Goal: Information Seeking & Learning: Learn about a topic

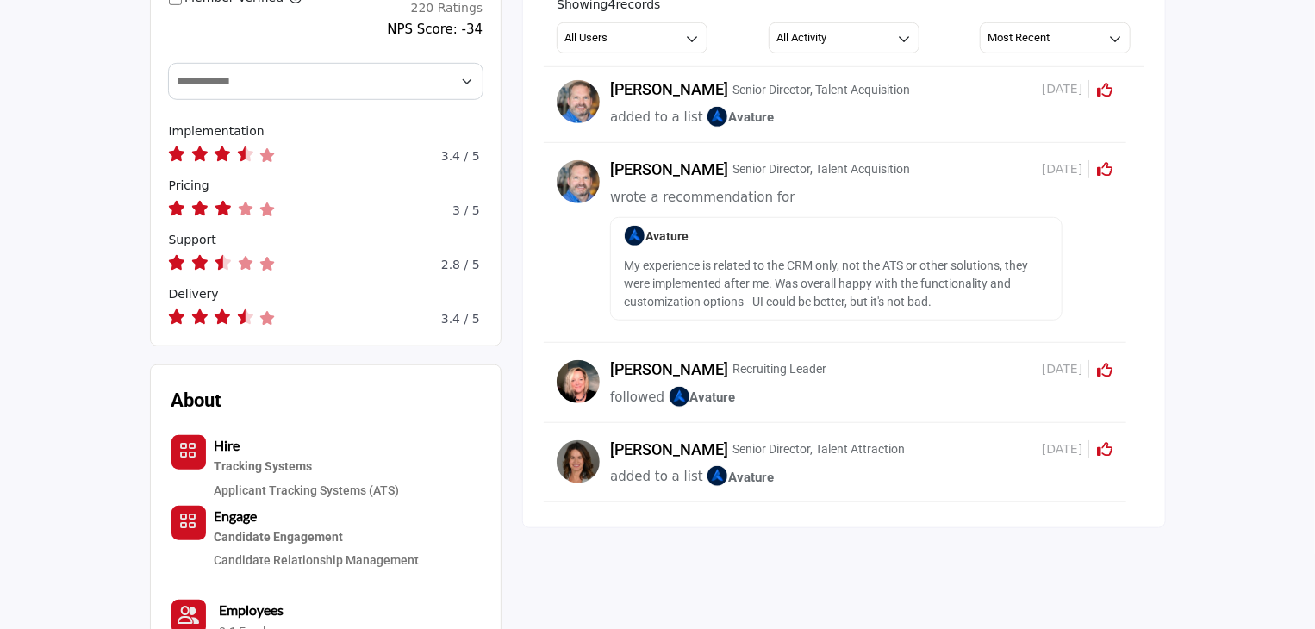
scroll to position [534, 0]
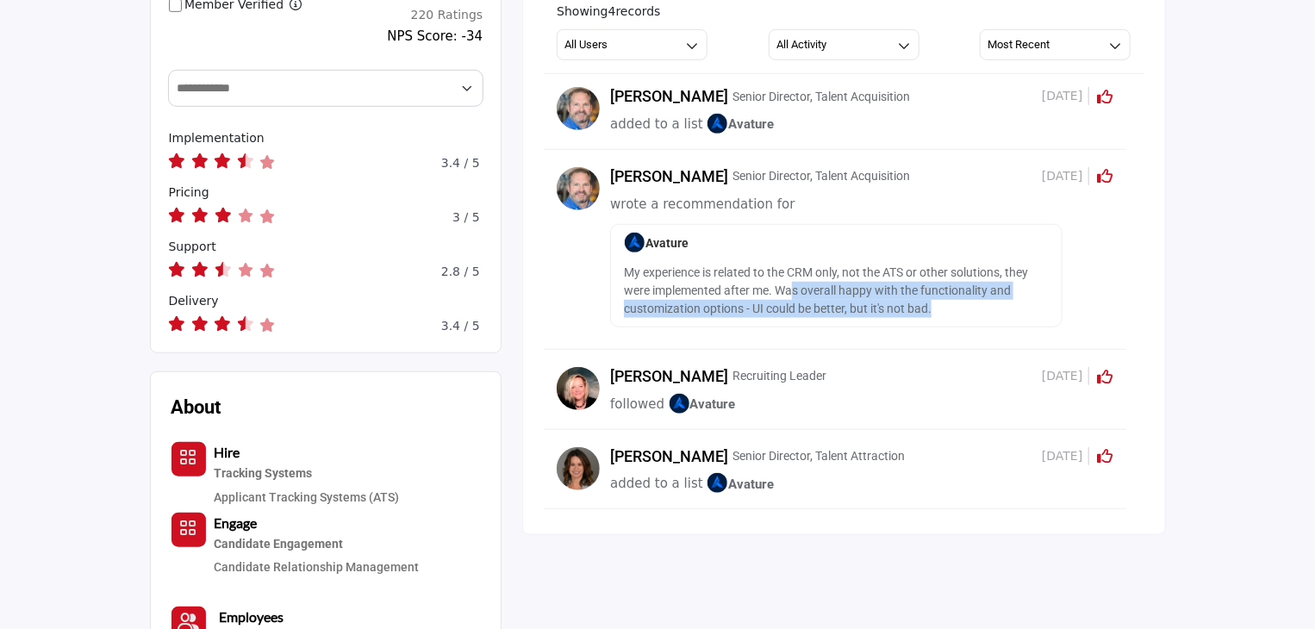
drag, startPoint x: 795, startPoint y: 290, endPoint x: 975, endPoint y: 318, distance: 182.3
click at [975, 318] on div "Avature My experience is related to the CRM only, not the ATS or other solution…" at bounding box center [836, 275] width 452 height 103
click at [945, 317] on p "My experience is related to the CRM only, not the ATS or other solutions, they …" at bounding box center [836, 291] width 425 height 54
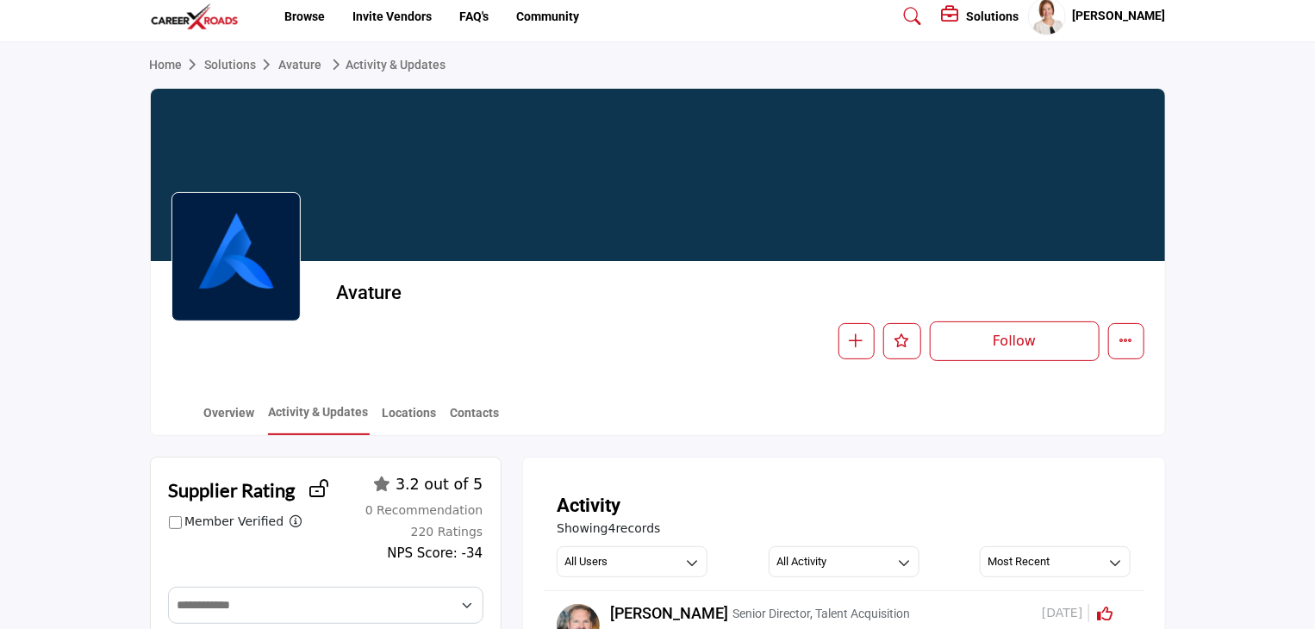
scroll to position [0, 0]
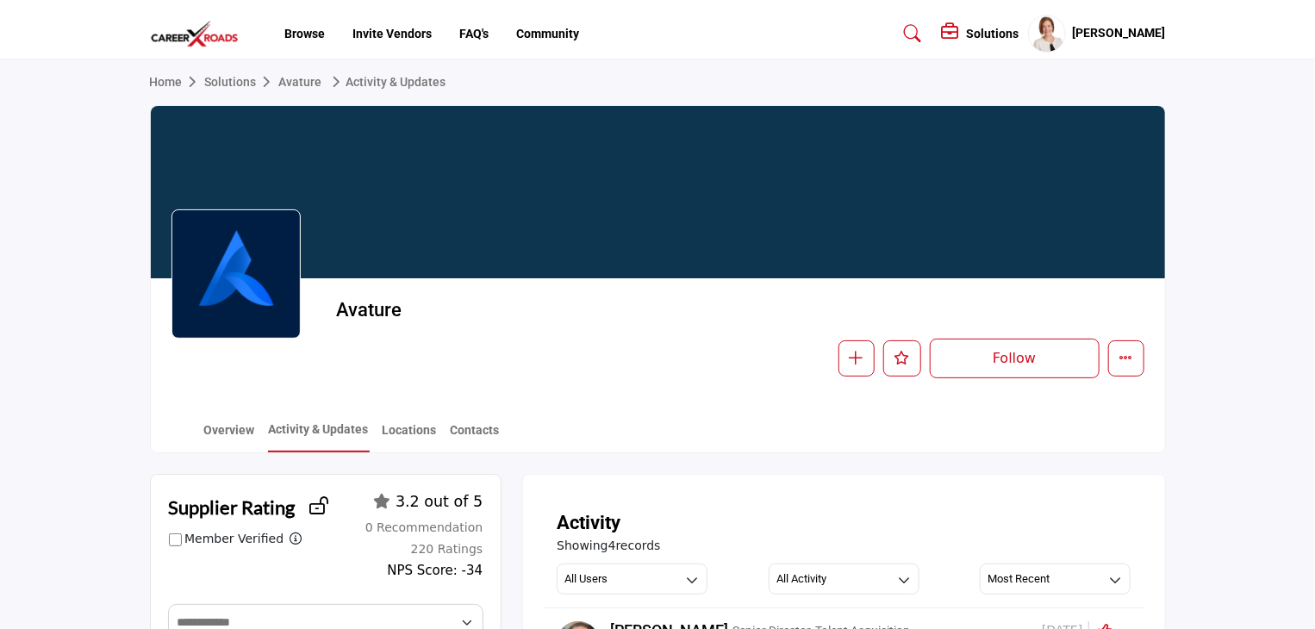
click at [234, 84] on link "Solutions" at bounding box center [242, 82] width 74 height 14
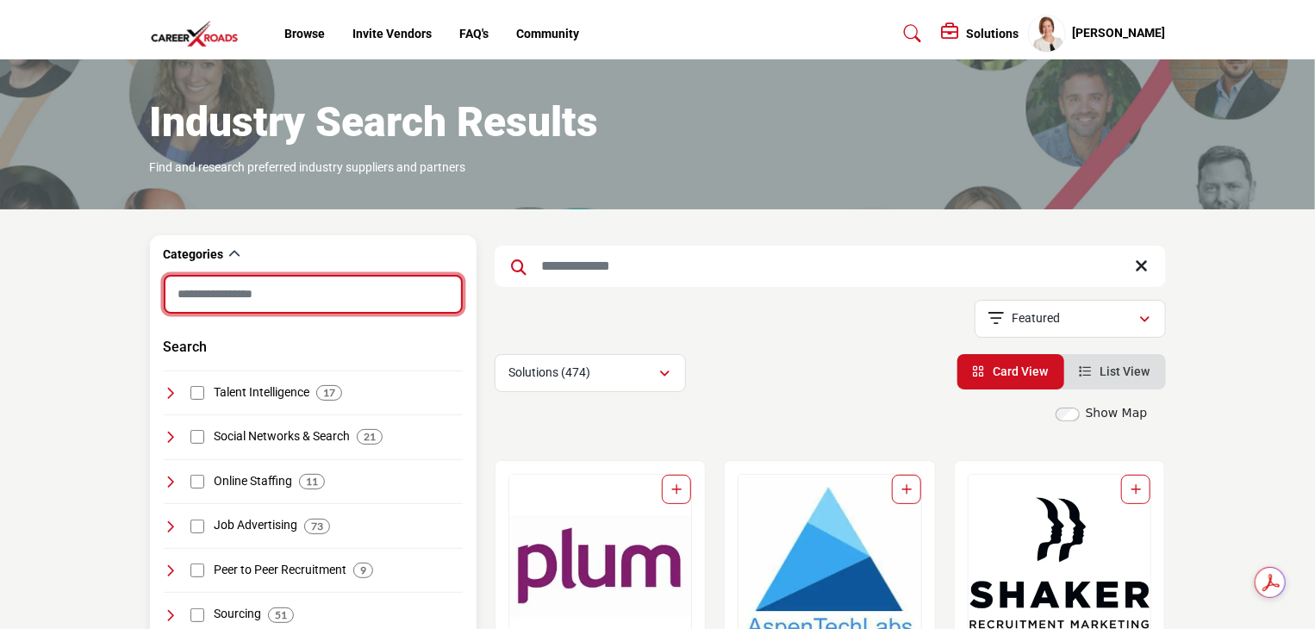
click at [377, 302] on input "Search Category" at bounding box center [313, 294] width 299 height 39
type input "**********"
type input "*"
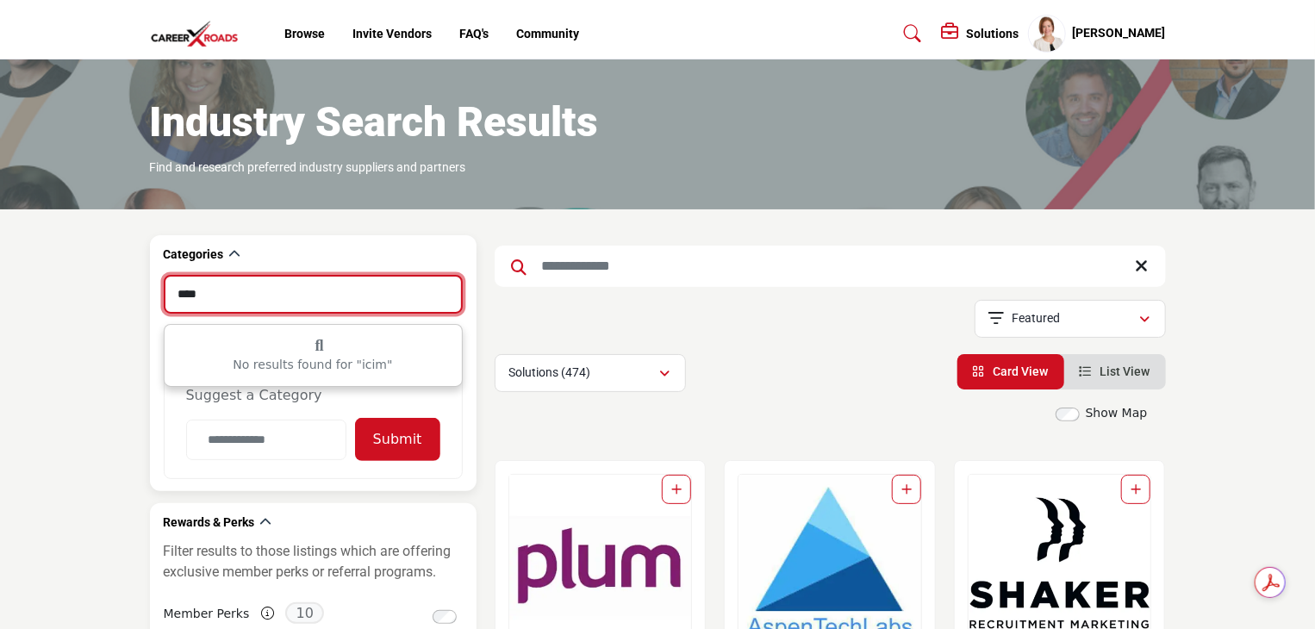
type input "*****"
drag, startPoint x: 235, startPoint y: 297, endPoint x: 72, endPoint y: 293, distance: 162.9
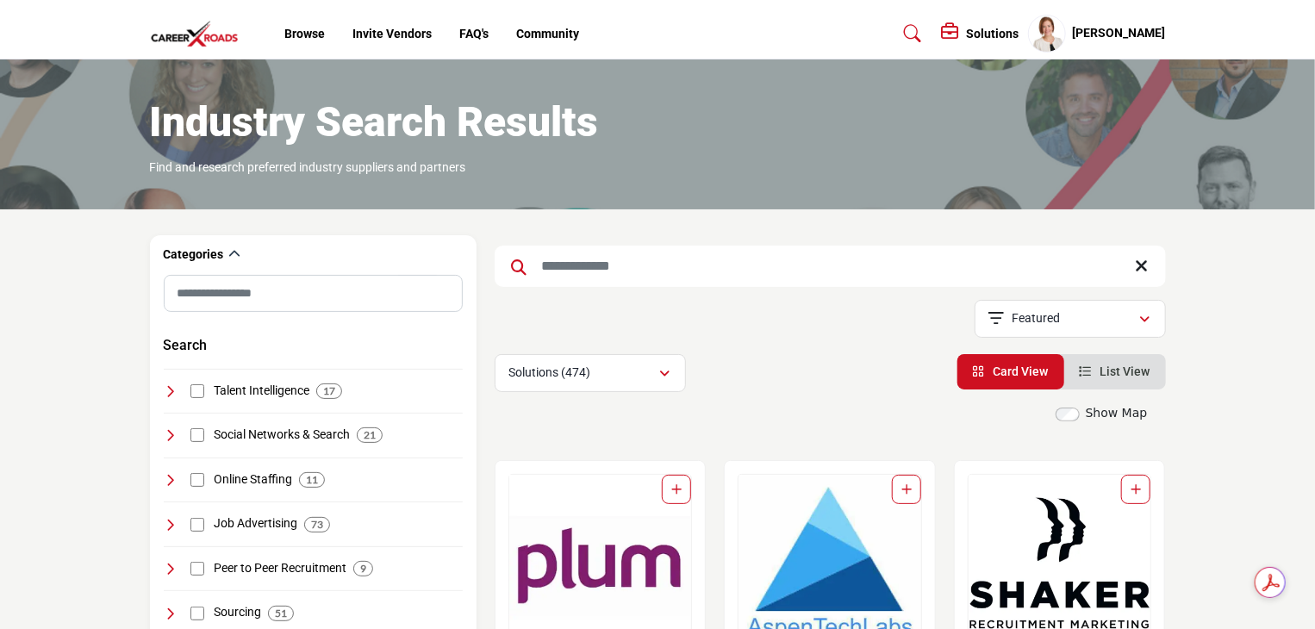
click at [604, 273] on input "Search Keyword" at bounding box center [830, 266] width 671 height 41
type input "*****"
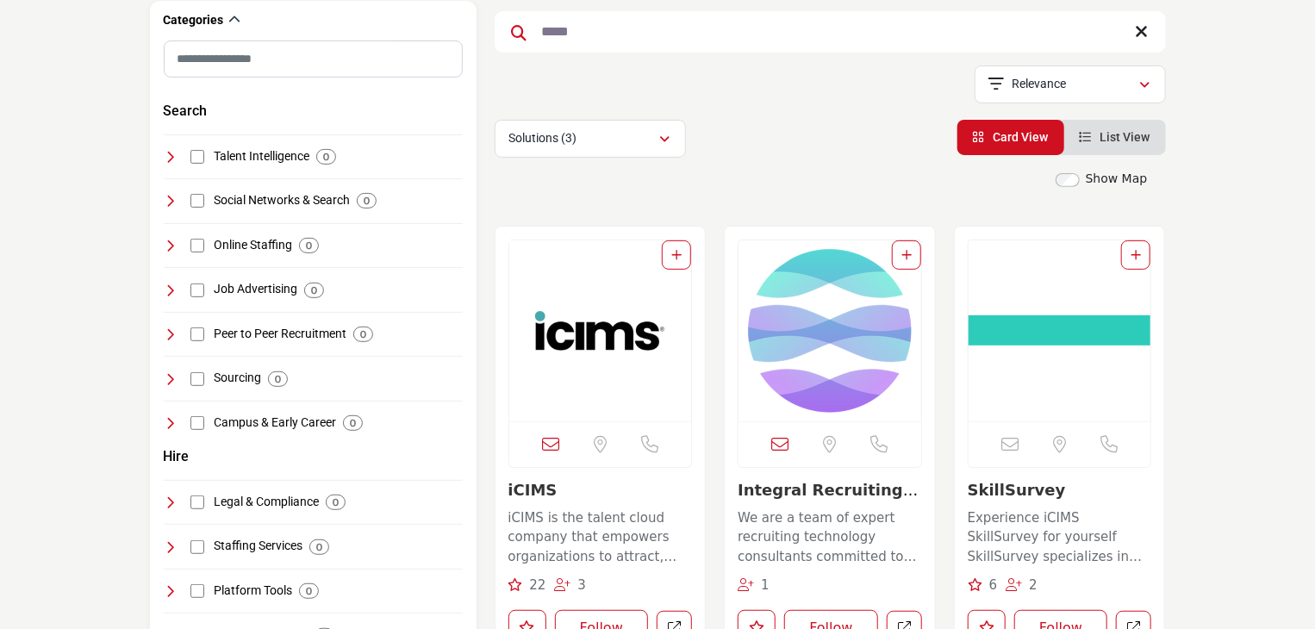
scroll to position [258, 0]
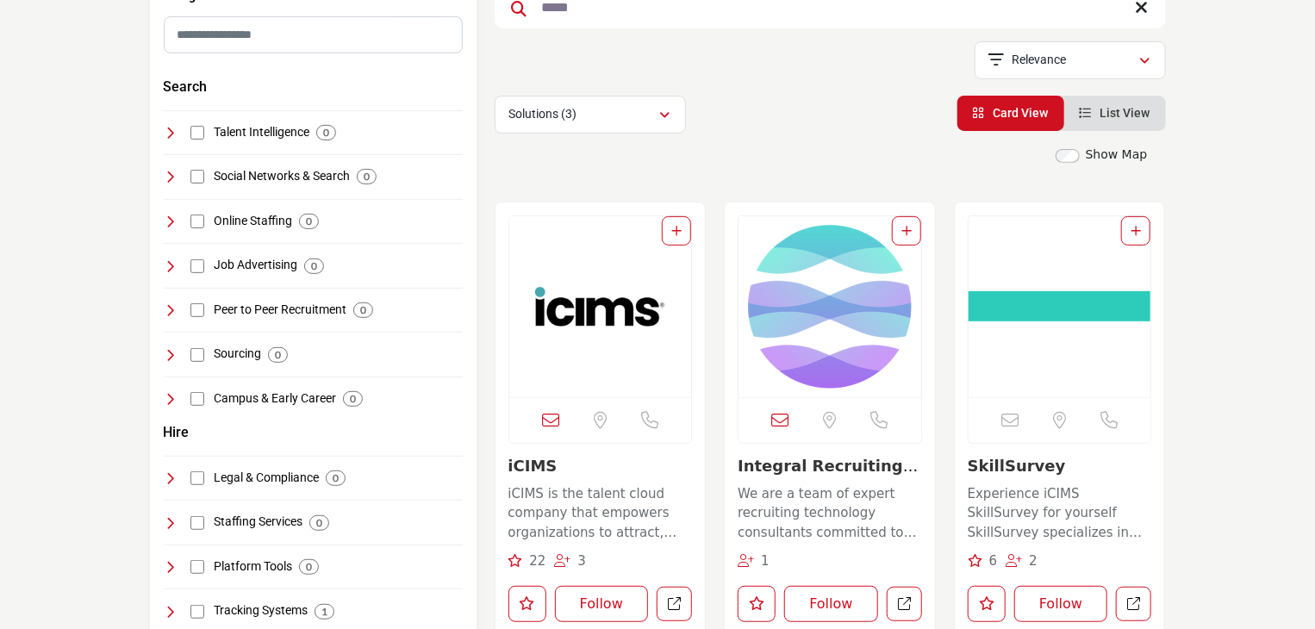
click at [601, 299] on img "Open Listing in new tab" at bounding box center [600, 306] width 183 height 181
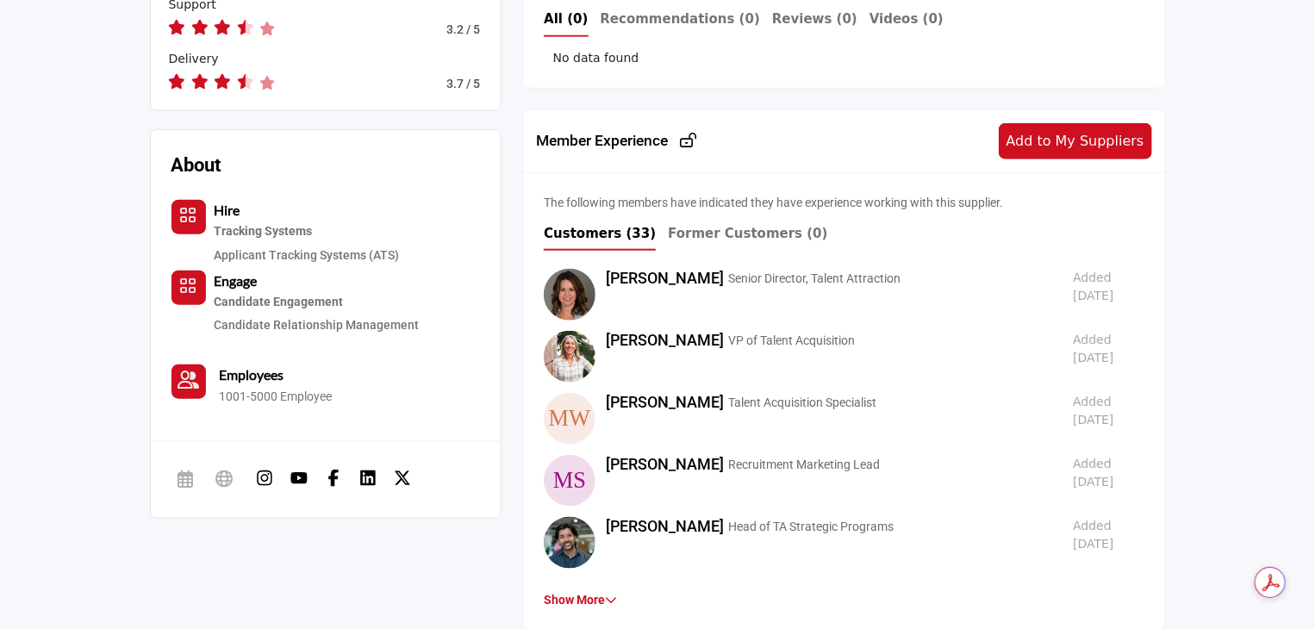
scroll to position [863, 0]
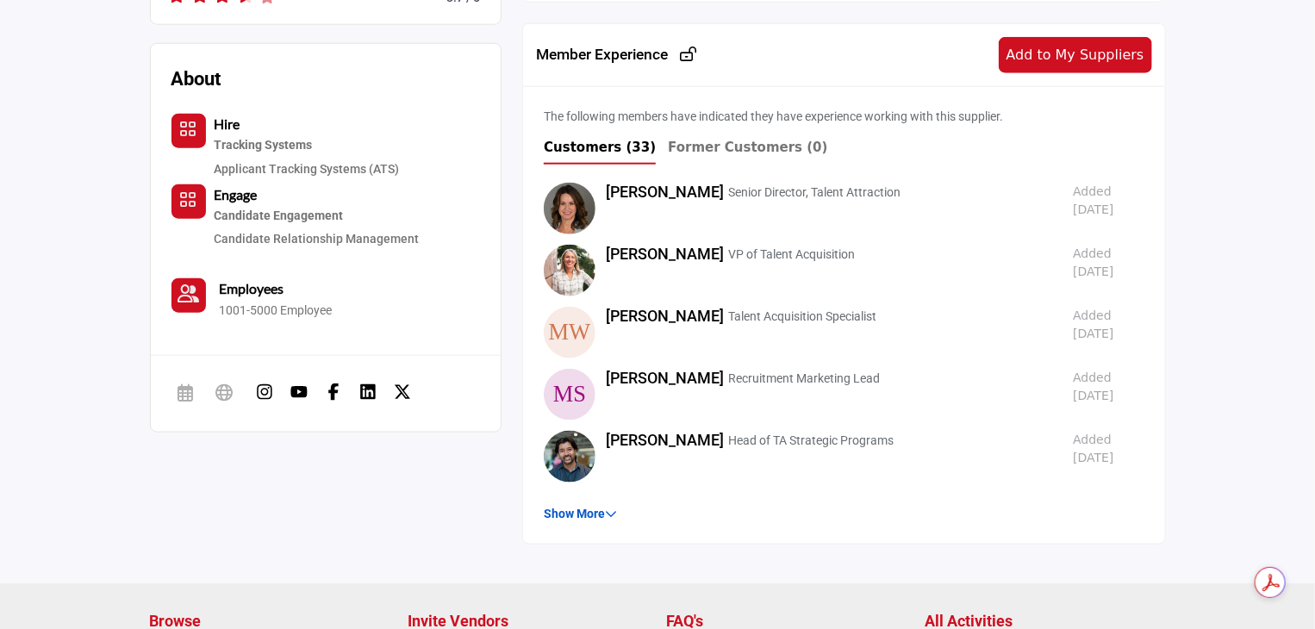
click at [576, 513] on link "Show More" at bounding box center [580, 514] width 73 height 14
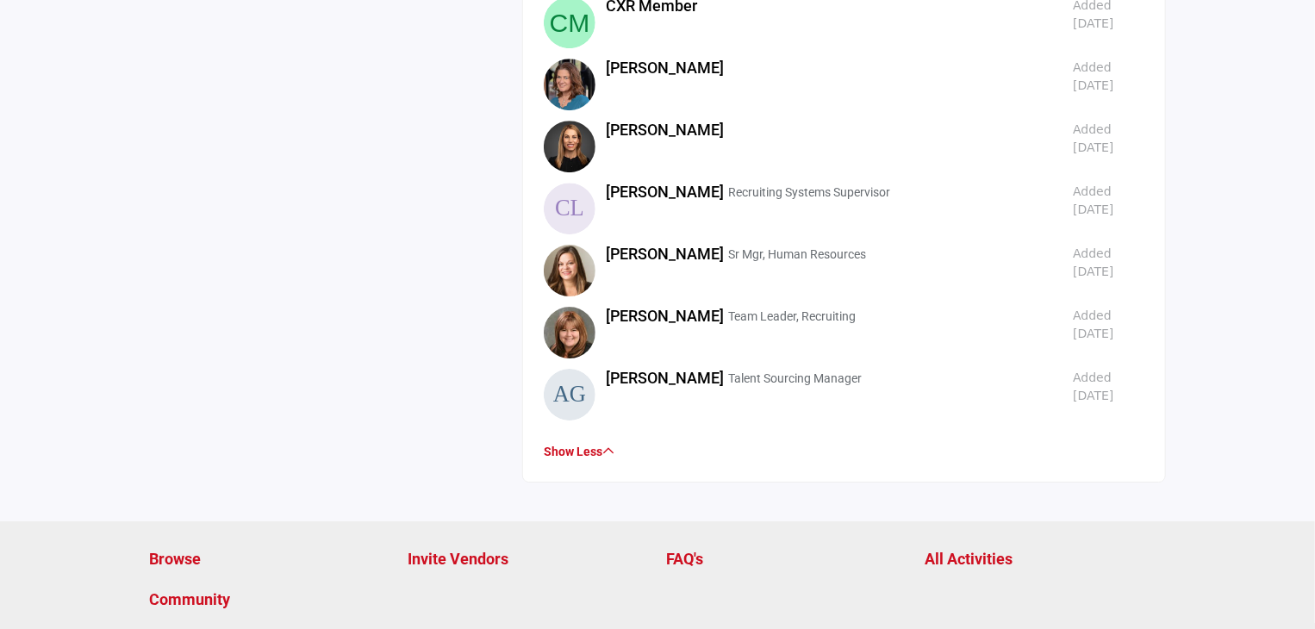
scroll to position [2413, 0]
